Goal: Task Accomplishment & Management: Manage account settings

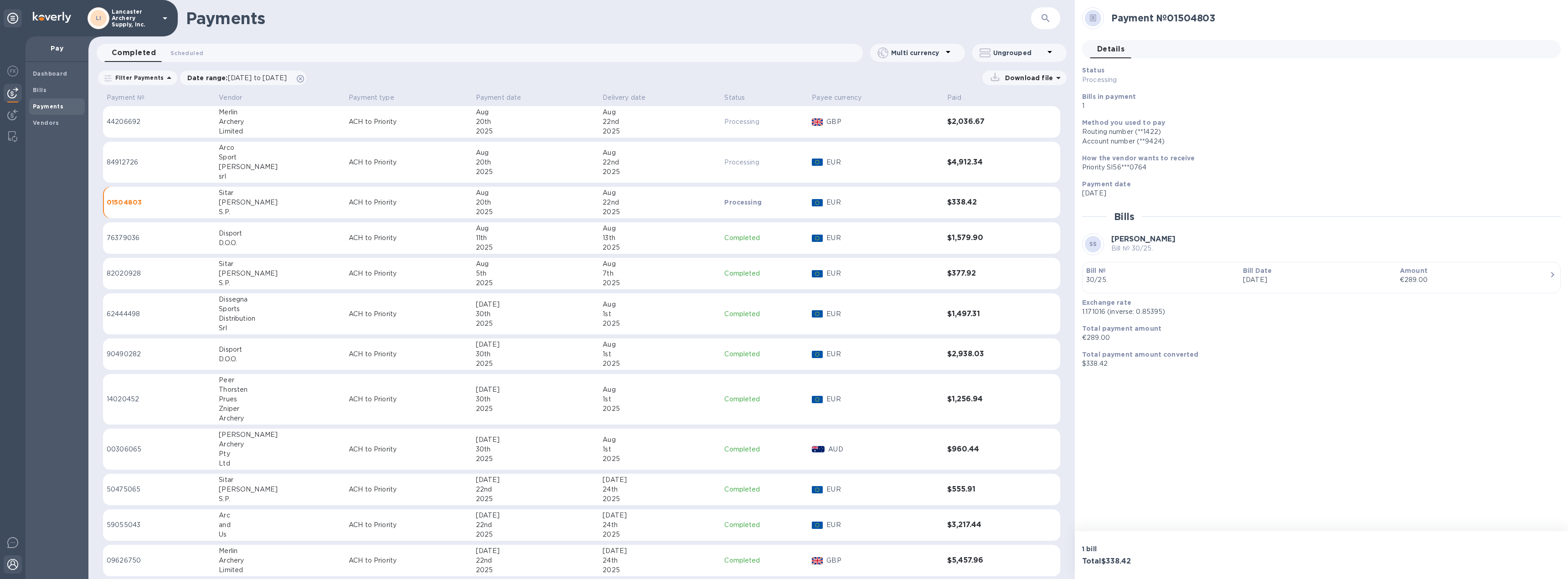
click at [11, 563] on img at bounding box center [13, 564] width 11 height 11
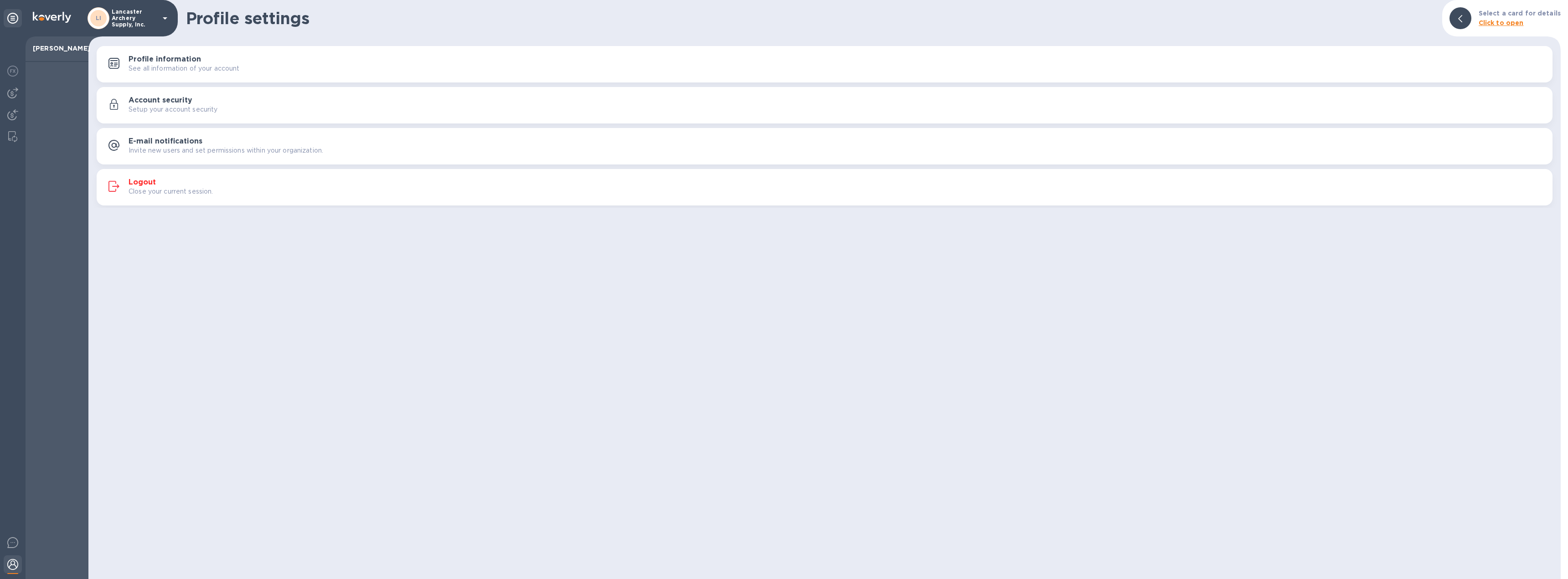
click at [141, 184] on h3 "Logout" at bounding box center [142, 182] width 27 height 9
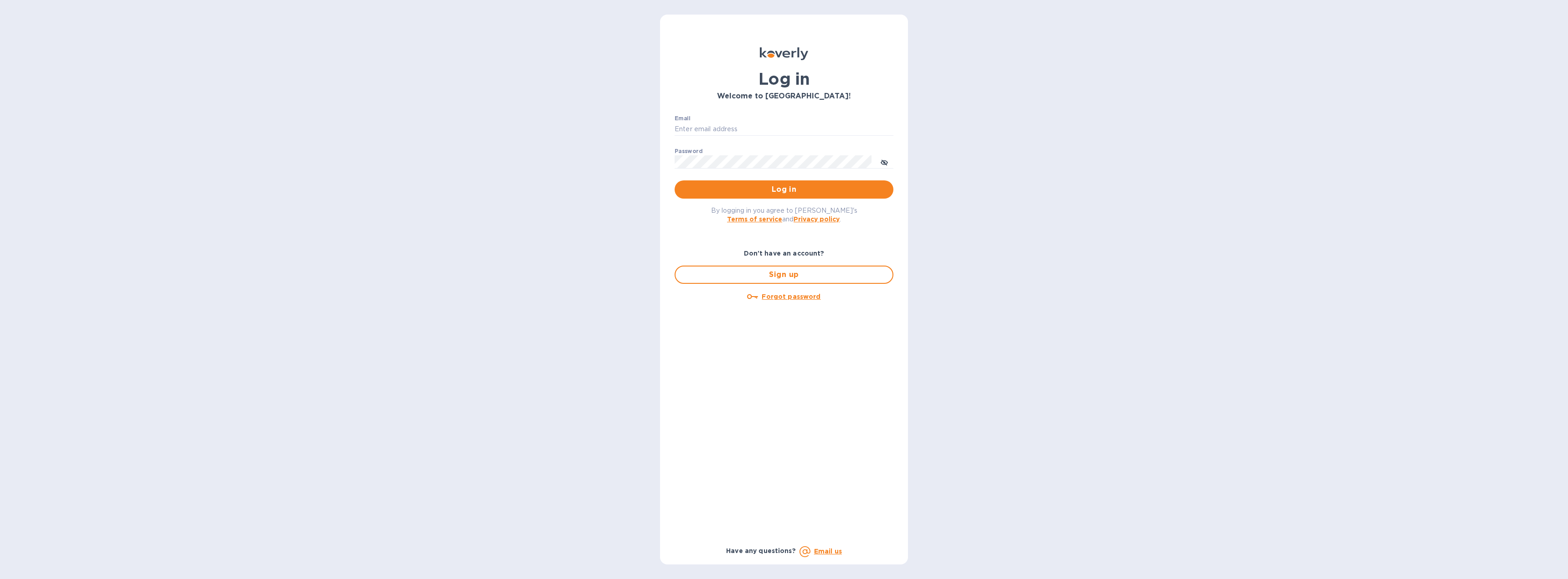
type input "[EMAIL_ADDRESS][DOMAIN_NAME]"
click at [761, 190] on span "Log in" at bounding box center [783, 190] width 204 height 11
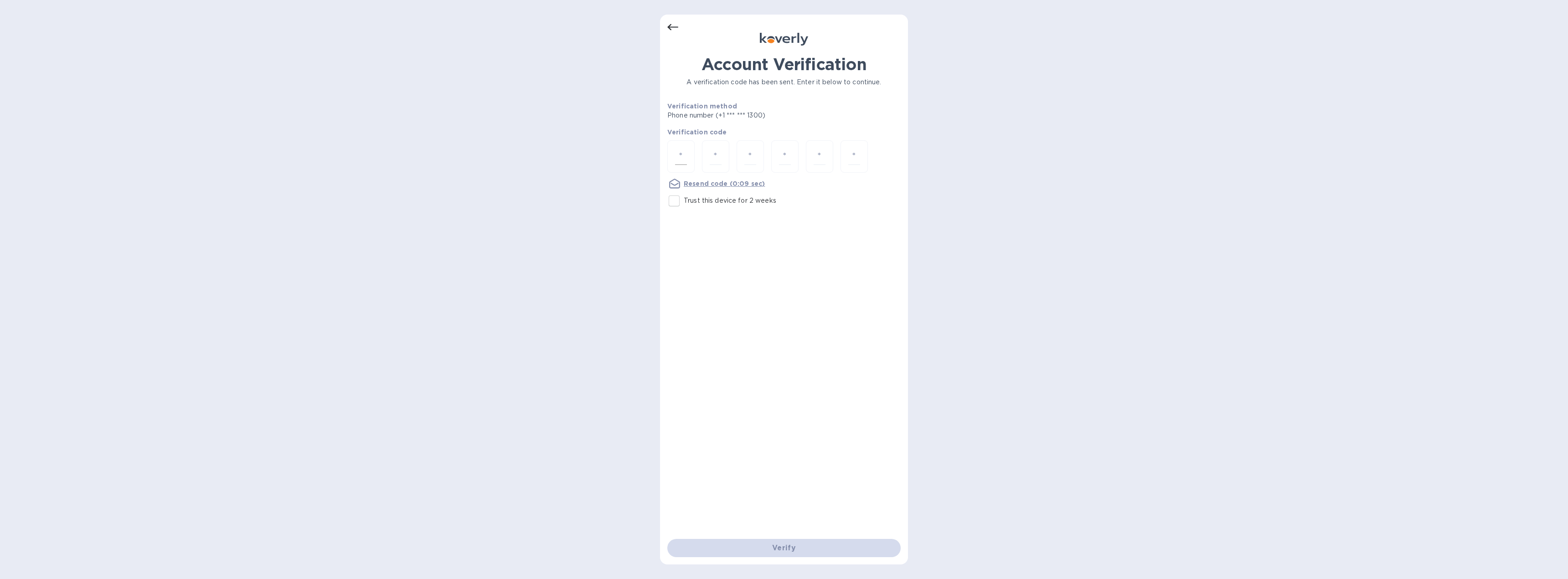
drag, startPoint x: 677, startPoint y: 161, endPoint x: 715, endPoint y: 158, distance: 38.1
click at [678, 161] on input "number" at bounding box center [681, 156] width 12 height 17
type input "9"
type input "6"
type input "9"
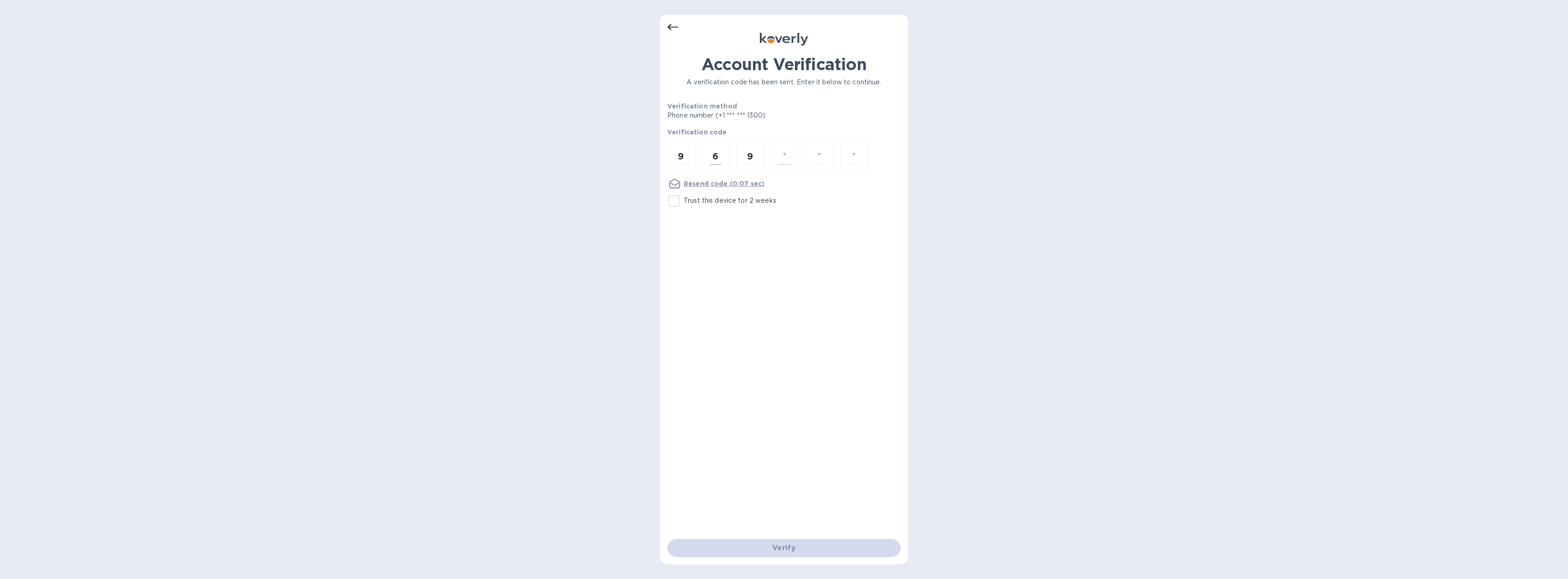
type input "6"
type input "5"
type input "4"
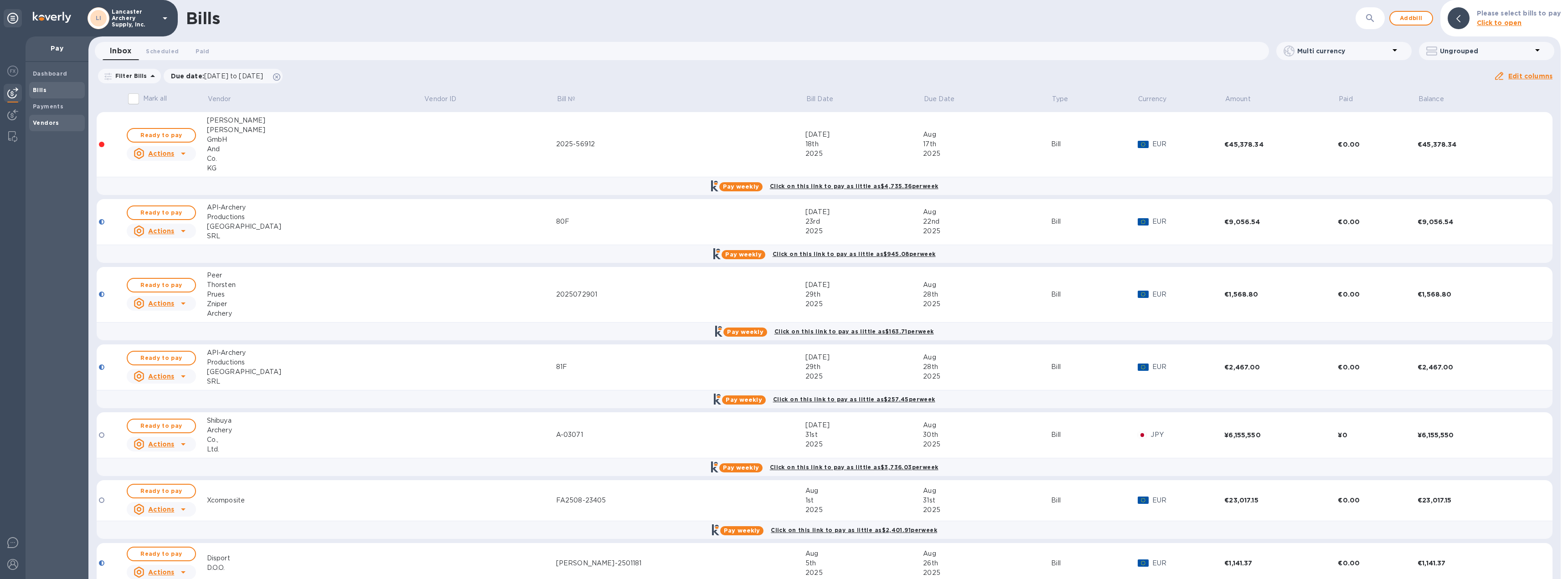
click at [48, 120] on b "Vendors" at bounding box center [46, 122] width 26 height 7
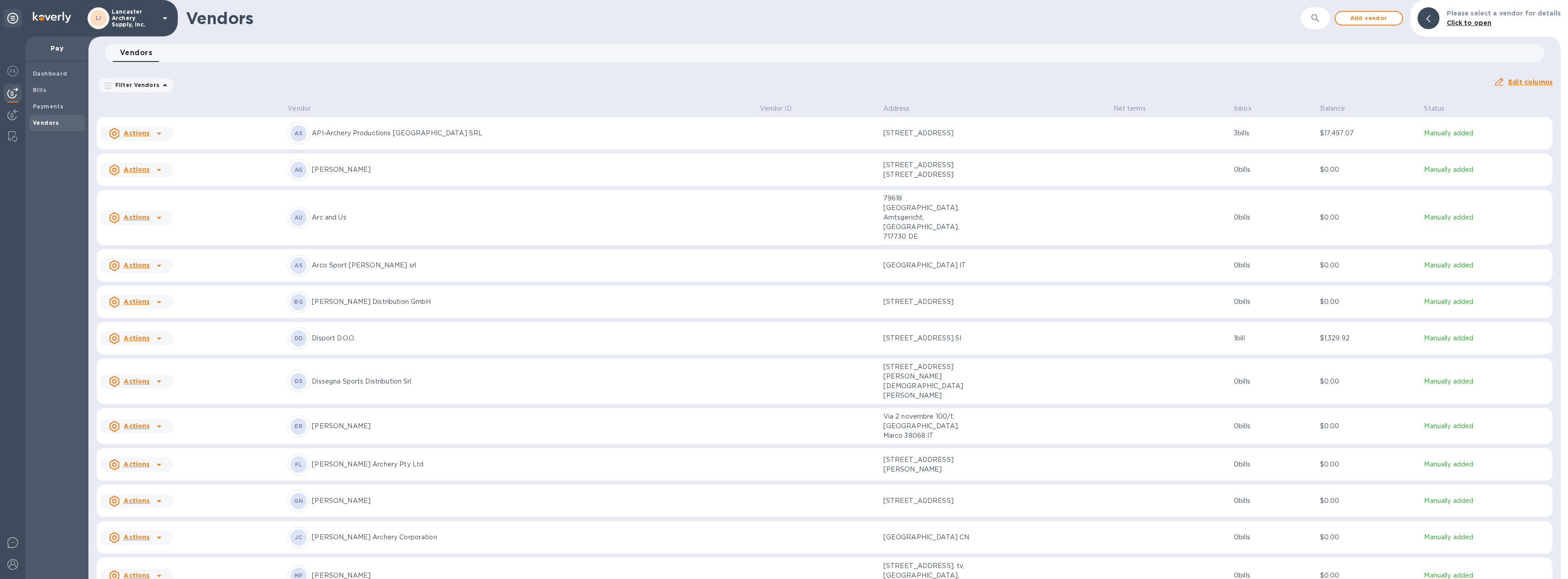
click at [618, 135] on p "API-Archery Productions [GEOGRAPHIC_DATA] SRL" at bounding box center [531, 133] width 440 height 10
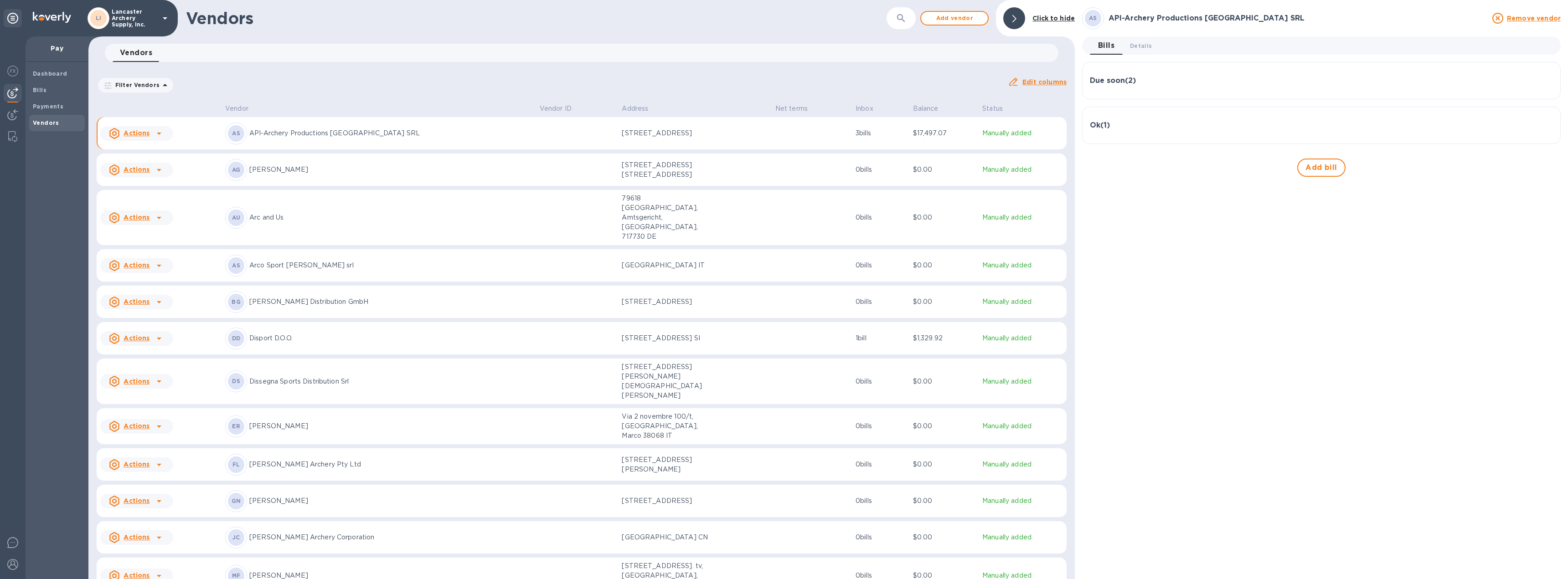
click at [1185, 92] on div "Due soon ( 2 ) Bill № 80F Bill Date [DATE] Amount €9,056.54 Balance €9,056.54 B…" at bounding box center [1321, 80] width 478 height 37
click at [1180, 83] on div "Due soon ( 2 )" at bounding box center [1321, 81] width 463 height 9
click at [1541, 123] on icon "button" at bounding box center [1545, 125] width 11 height 11
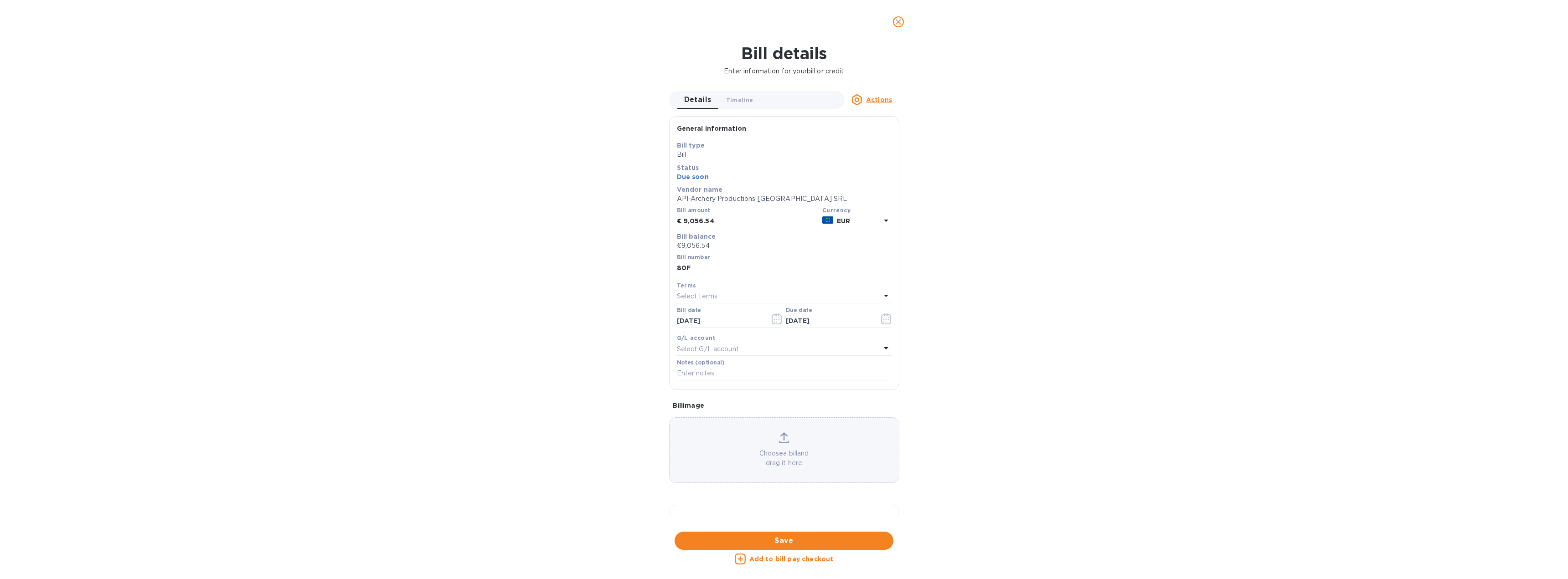
click at [887, 99] on u "Actions" at bounding box center [879, 100] width 26 height 7
click at [888, 157] on b "Delete" at bounding box center [881, 157] width 23 height 7
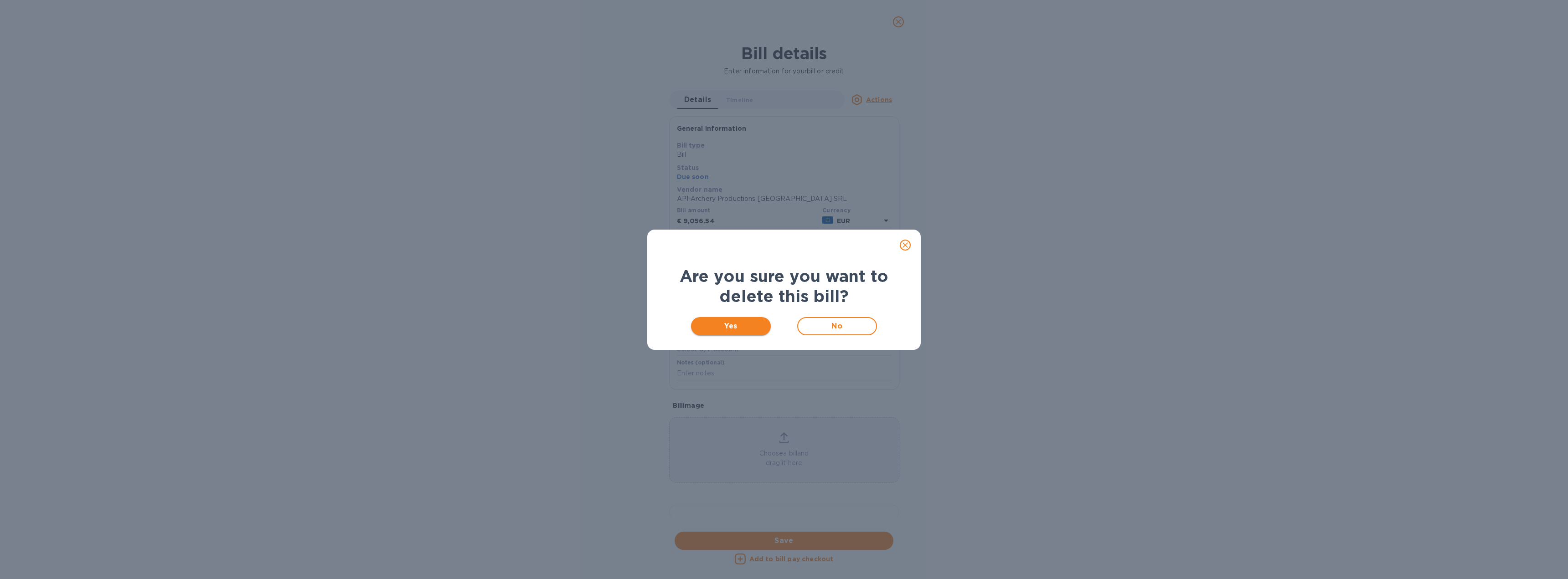
click at [737, 327] on span "Yes" at bounding box center [730, 326] width 65 height 11
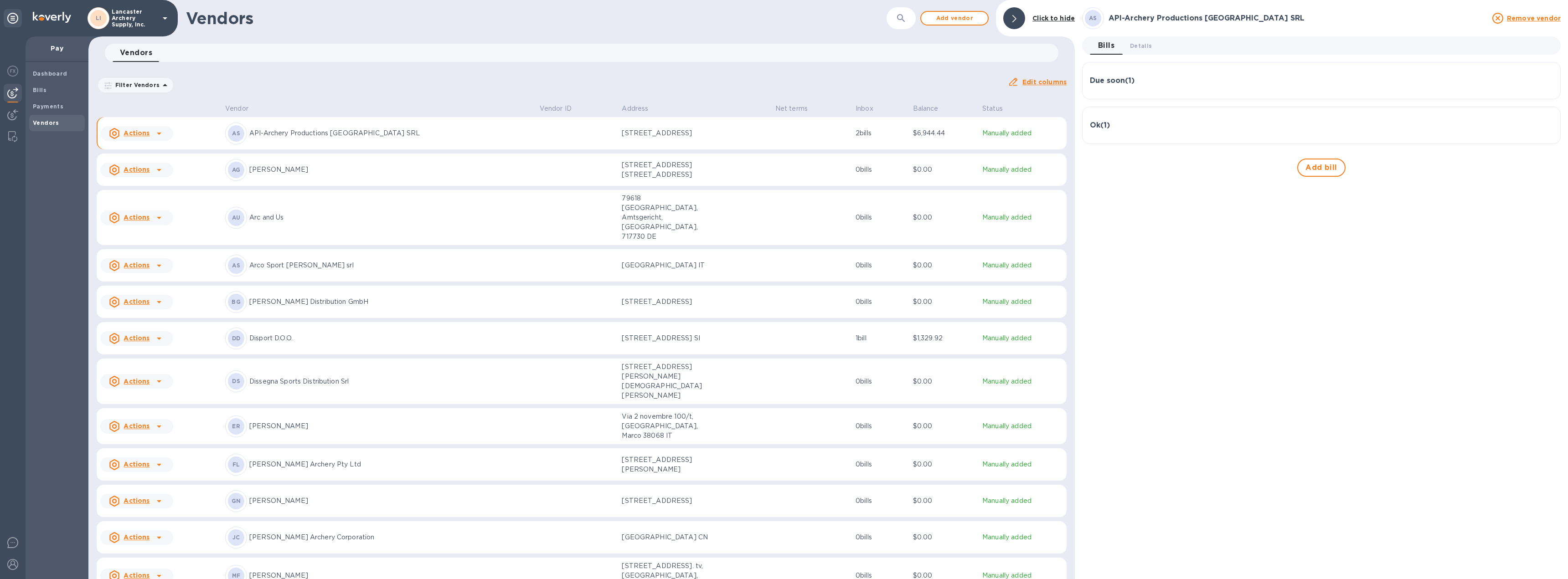
click at [1191, 85] on div "Due soon ( 1 )" at bounding box center [1321, 81] width 463 height 9
click at [1241, 67] on div "Due soon ( 1 ) Bill № 81F Bill Date [DATE] Amount €2,467.00 Balance €2,467.00" at bounding box center [1321, 113] width 478 height 102
click at [1208, 88] on div "Due soon ( 1 )" at bounding box center [1321, 81] width 463 height 22
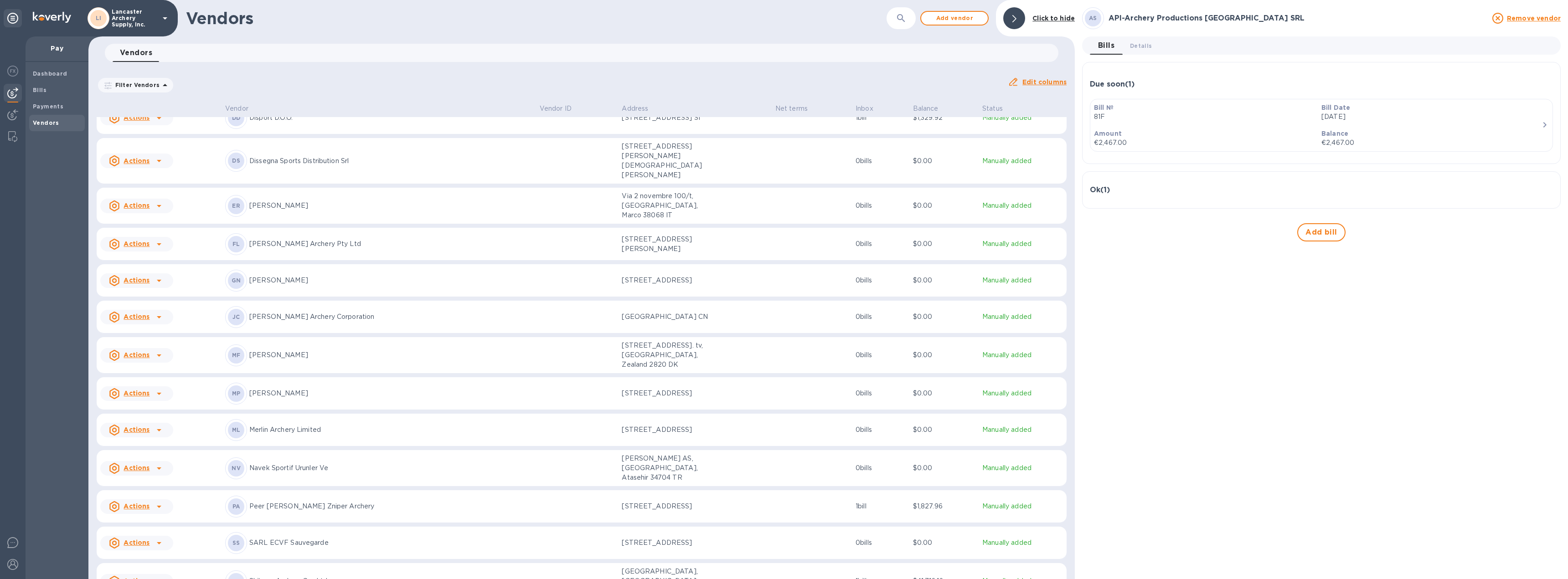
scroll to position [410, 0]
click at [432, 538] on p "[PERSON_NAME] GmbH And Co. KG" at bounding box center [391, 543] width 283 height 10
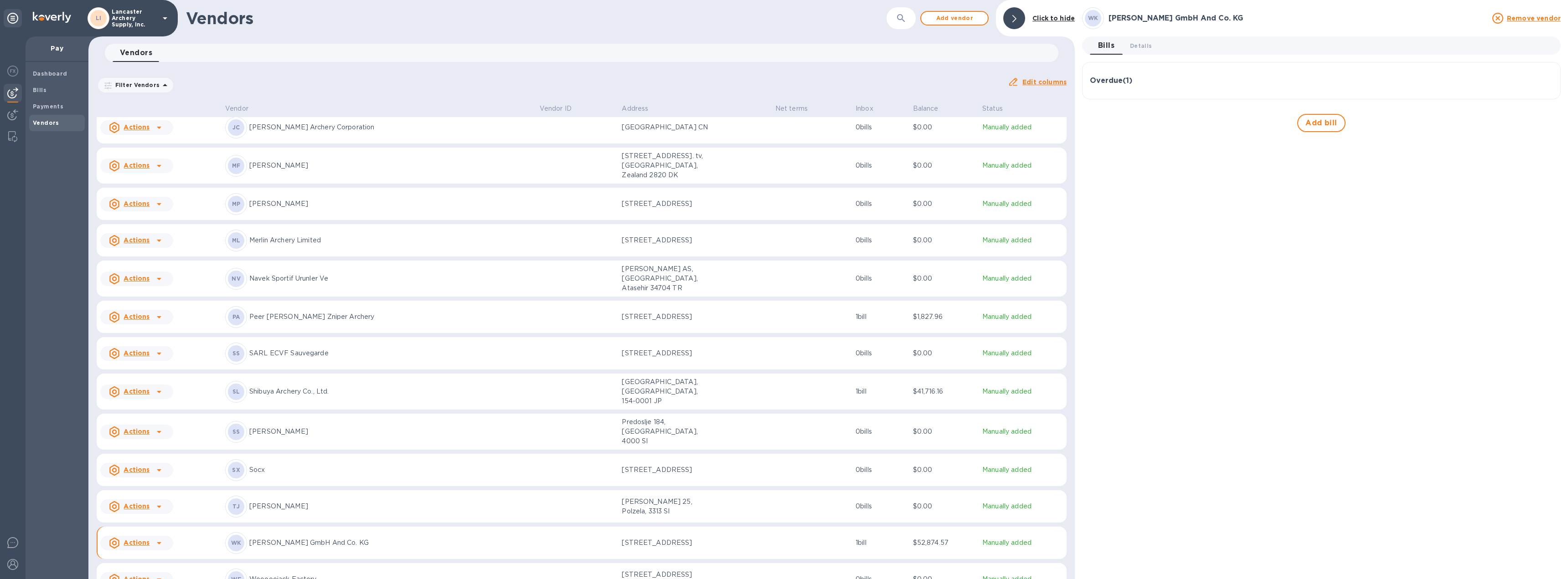
click at [1157, 81] on div "Overdue ( 1 )" at bounding box center [1321, 81] width 463 height 9
click at [1502, 119] on p "[DATE]" at bounding box center [1432, 117] width 220 height 10
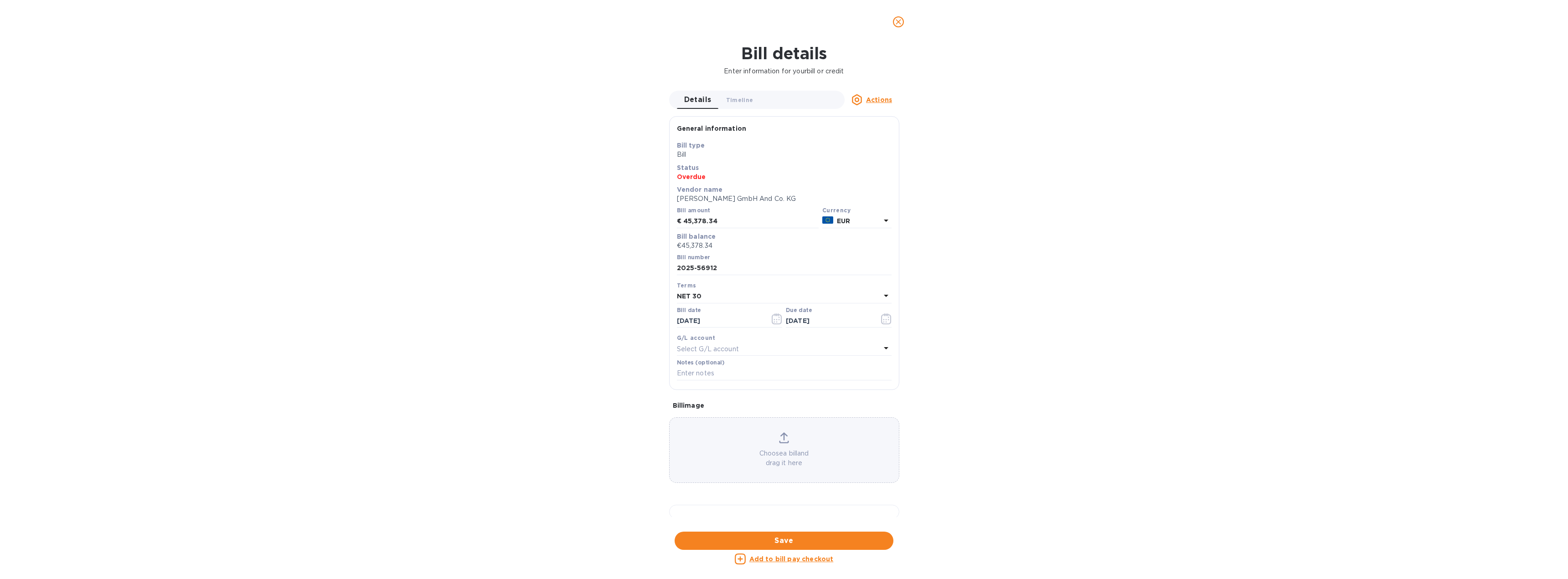
click at [877, 99] on u "Actions" at bounding box center [879, 100] width 26 height 7
click at [877, 153] on b "Delete" at bounding box center [881, 157] width 23 height 7
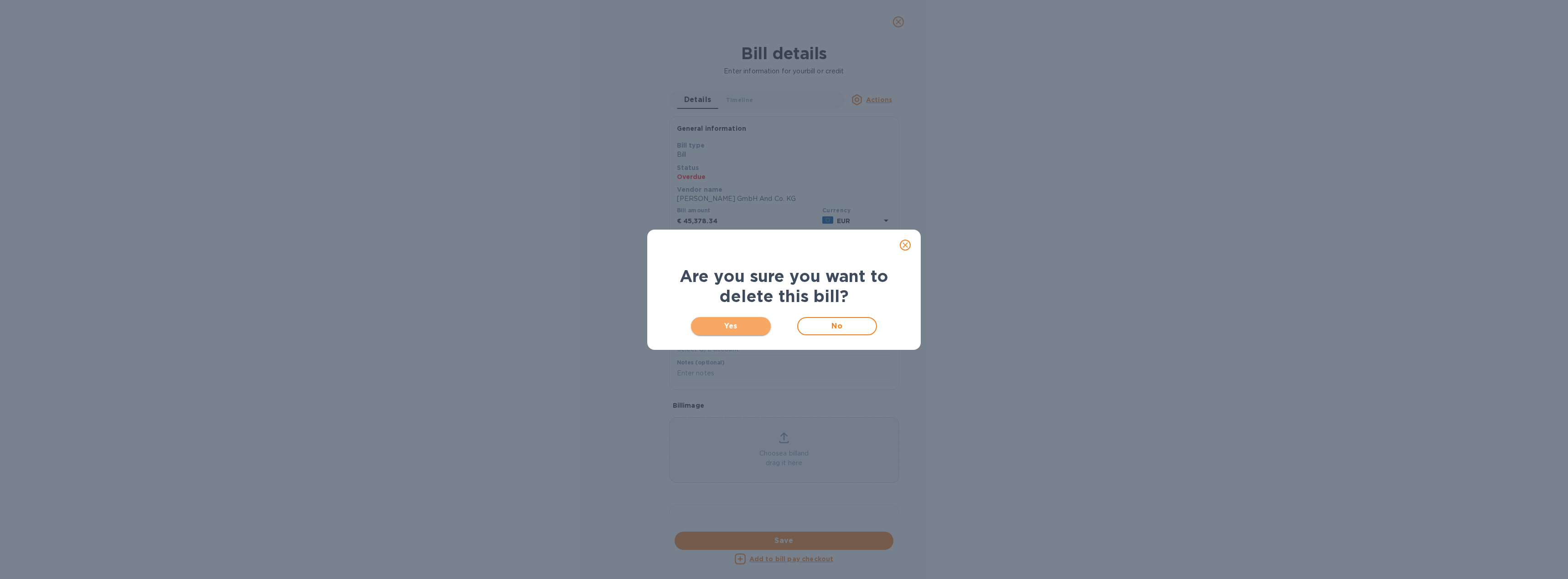
click at [732, 317] on button "Yes" at bounding box center [730, 326] width 80 height 18
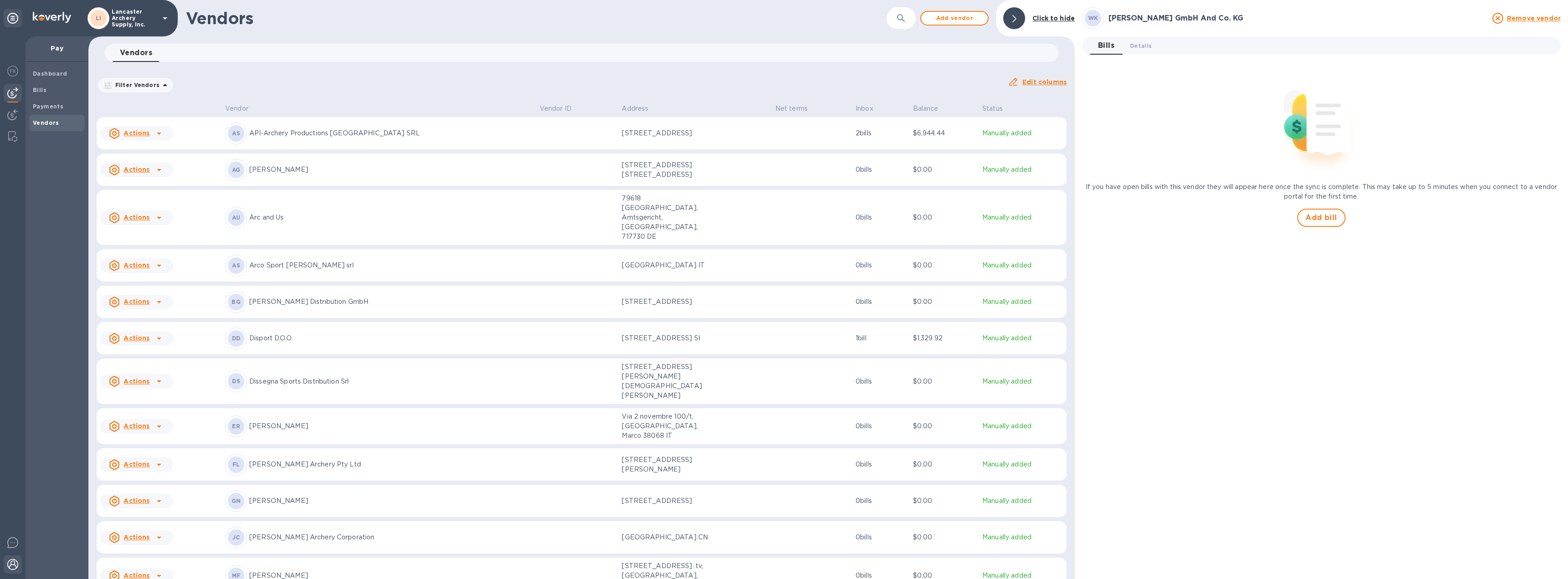
click at [12, 560] on img at bounding box center [13, 564] width 11 height 11
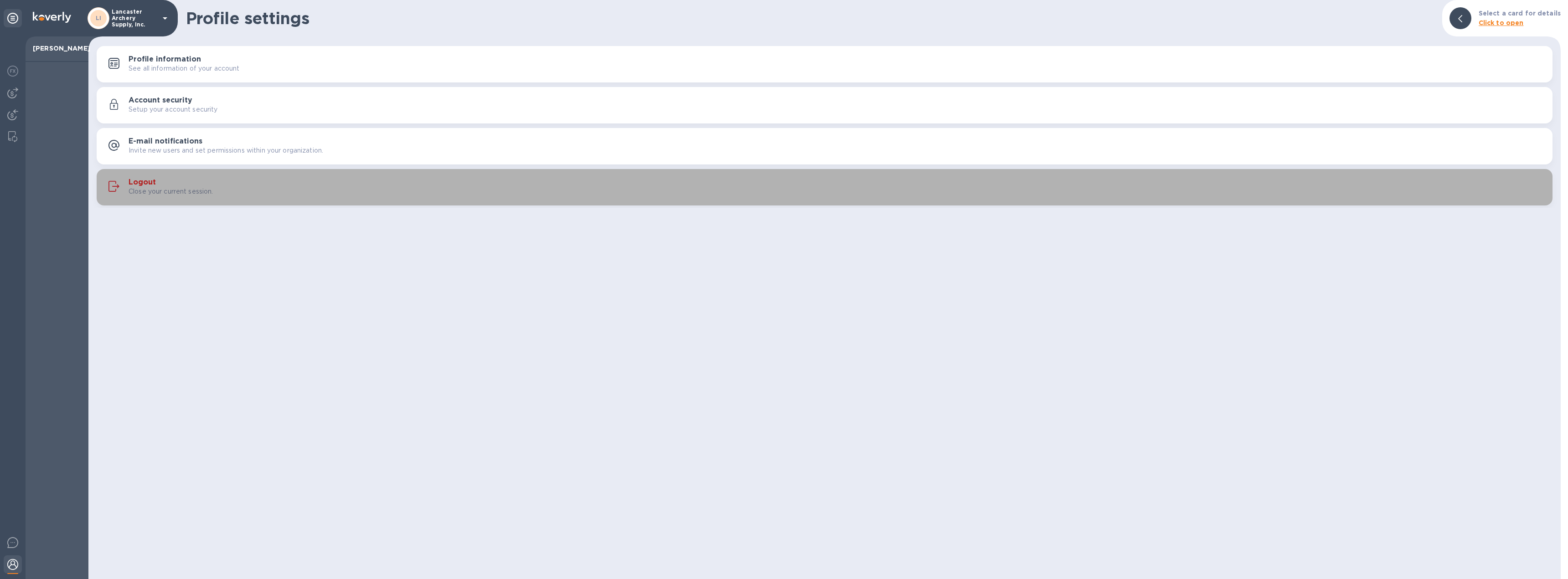
click at [139, 185] on h3 "Logout" at bounding box center [142, 182] width 27 height 9
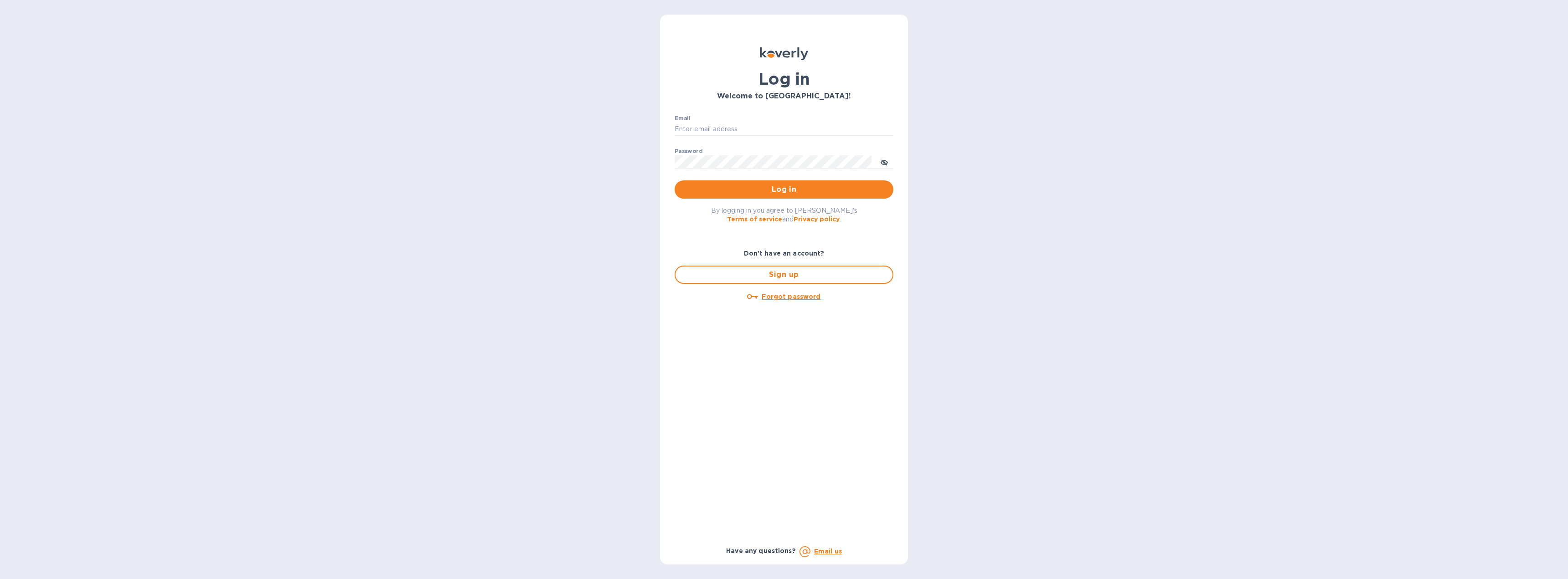
type input "[EMAIL_ADDRESS][DOMAIN_NAME]"
